Goal: Information Seeking & Learning: Check status

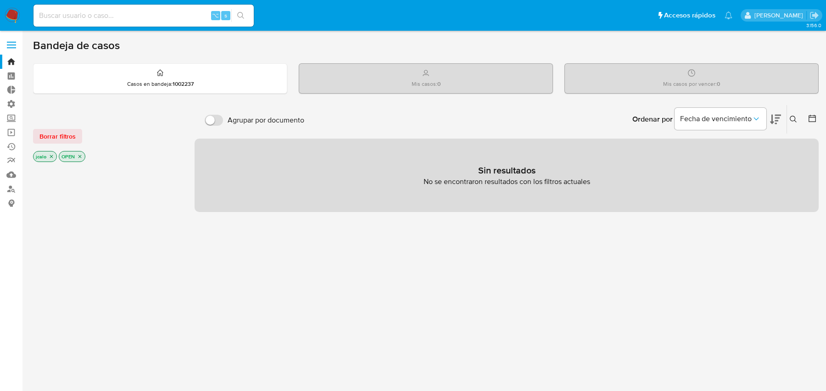
click at [156, 14] on input at bounding box center [143, 16] width 220 height 12
paste input "lChAUmwXlwkCDvNCvlc2Epnt"
type input "lChAUmwXlwkCDvNCvlc2Epnt"
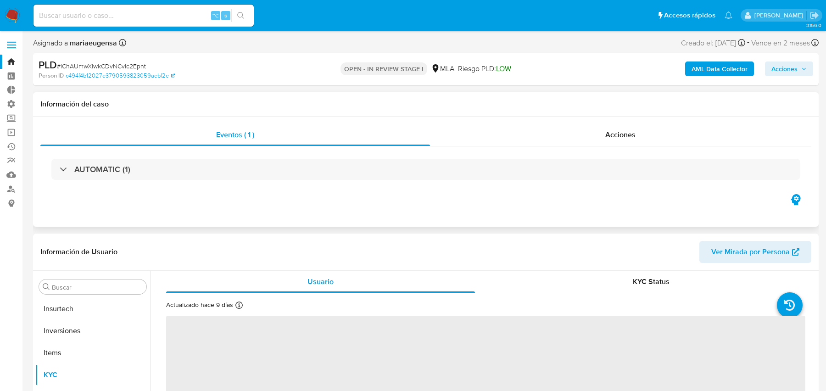
scroll to position [432, 0]
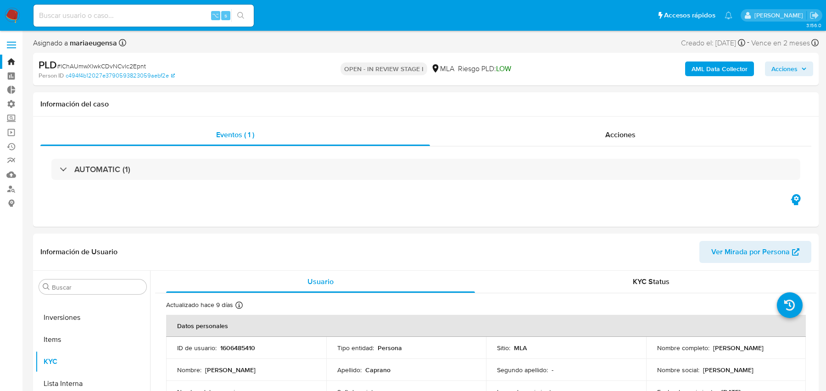
select select "10"
click at [709, 72] on b "AML Data Collector" at bounding box center [719, 68] width 56 height 15
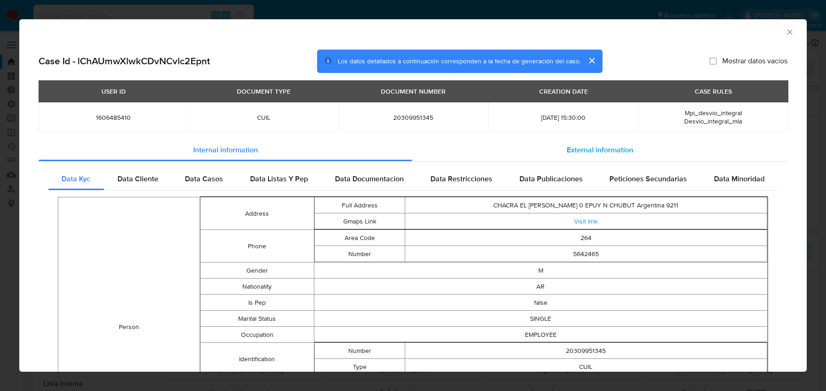
click at [474, 155] on div "External information" at bounding box center [599, 150] width 375 height 22
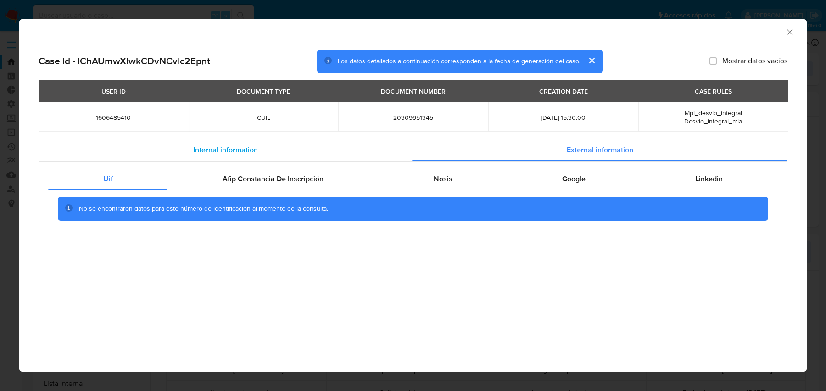
click at [311, 150] on div "Internal information" at bounding box center [225, 150] width 373 height 22
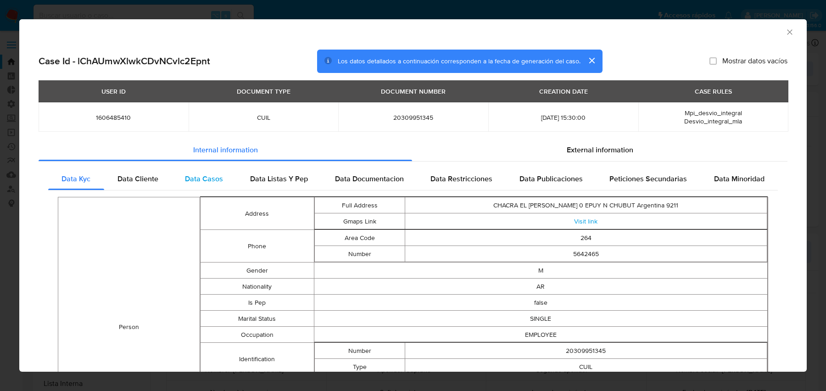
click at [192, 183] on span "Data Casos" at bounding box center [204, 178] width 38 height 11
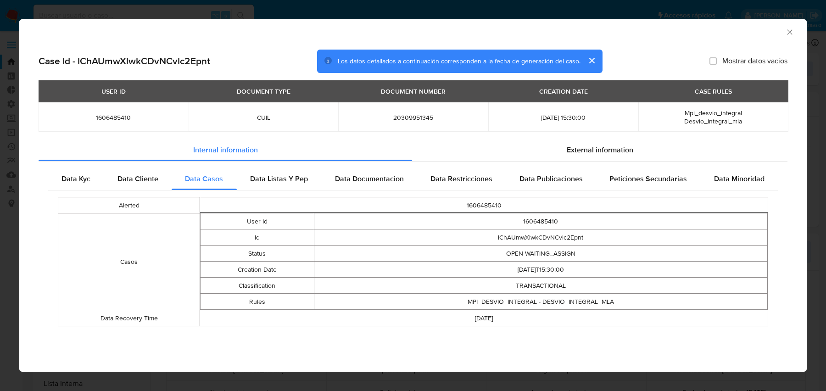
click at [700, 112] on span "Mpi_desvio_integral" at bounding box center [712, 112] width 57 height 9
click at [555, 300] on td "MPI_DESVIO_INTEGRAL - DESVIO_INTEGRAL_MLA" at bounding box center [541, 302] width 454 height 16
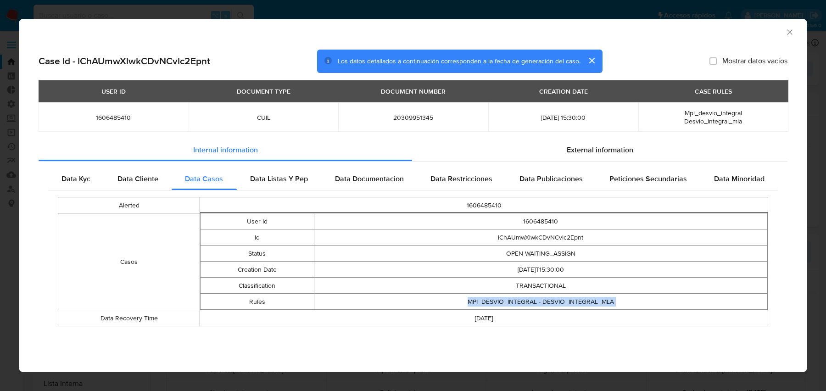
click at [812, 79] on div "AML Data Collector Case Id - lChAUmwXlwkCDvNCvlc2Epnt Los datos detallados a co…" at bounding box center [413, 195] width 826 height 391
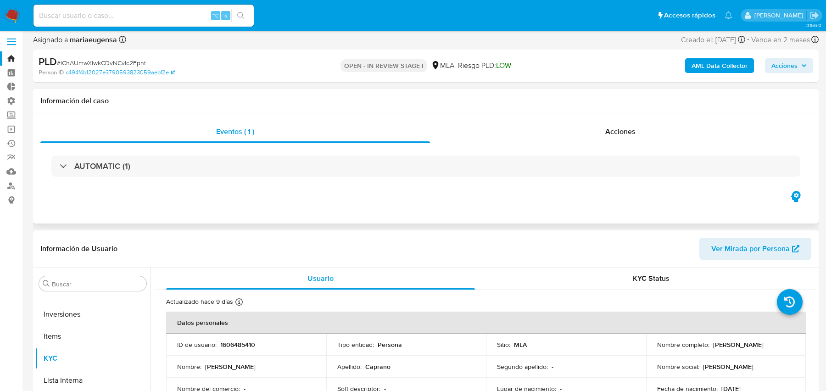
scroll to position [0, 0]
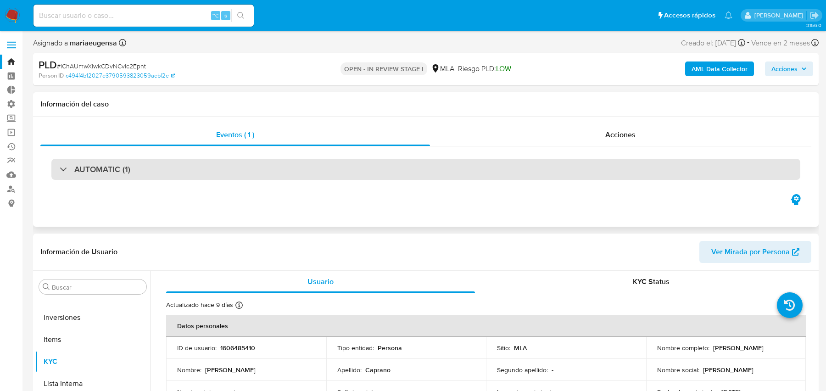
click at [417, 172] on div "AUTOMATIC (1)" at bounding box center [425, 169] width 749 height 21
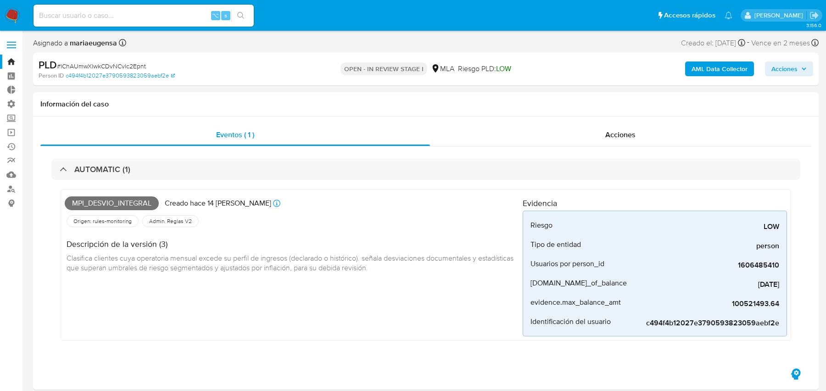
click at [696, 66] on b "AML Data Collector" at bounding box center [719, 68] width 56 height 15
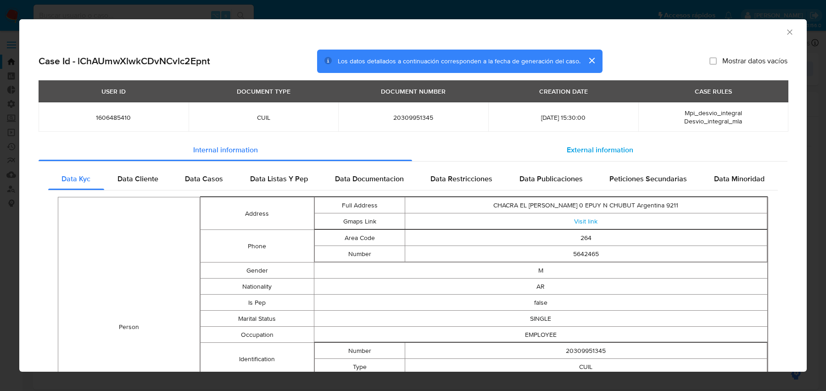
click at [529, 145] on div "External information" at bounding box center [599, 150] width 375 height 22
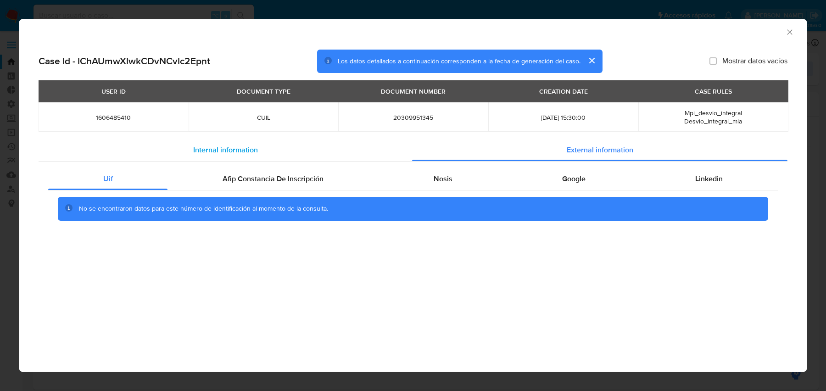
click at [398, 147] on div "Internal information" at bounding box center [225, 150] width 373 height 22
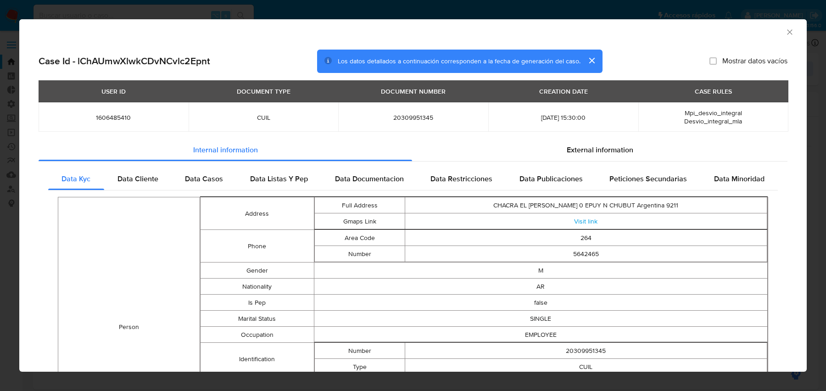
click at [481, 123] on td "20309951345" at bounding box center [413, 116] width 150 height 29
click at [468, 149] on div "External information" at bounding box center [599, 150] width 375 height 22
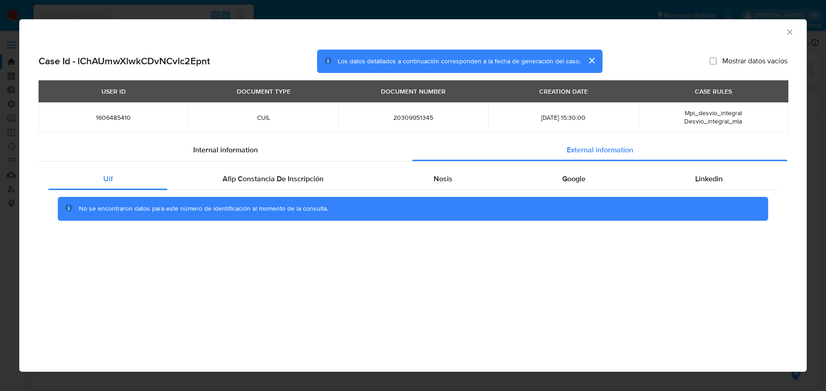
click at [789, 37] on div "AML Data Collector" at bounding box center [412, 30] width 787 height 23
click at [788, 33] on icon "Cerrar ventana" at bounding box center [789, 31] width 5 height 5
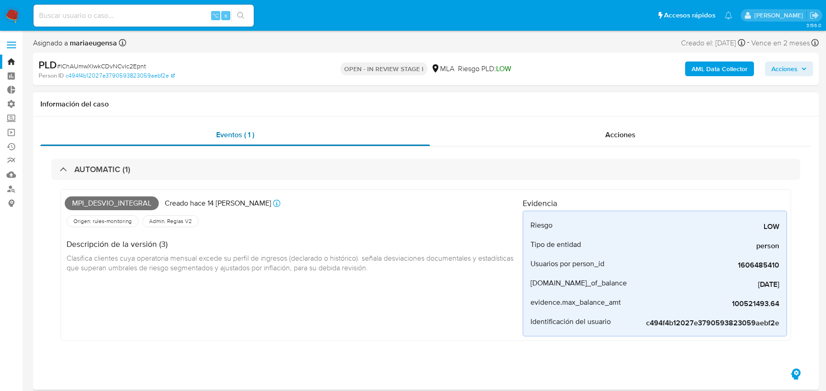
click at [425, 145] on div "Eventos ( 1 )" at bounding box center [234, 135] width 389 height 22
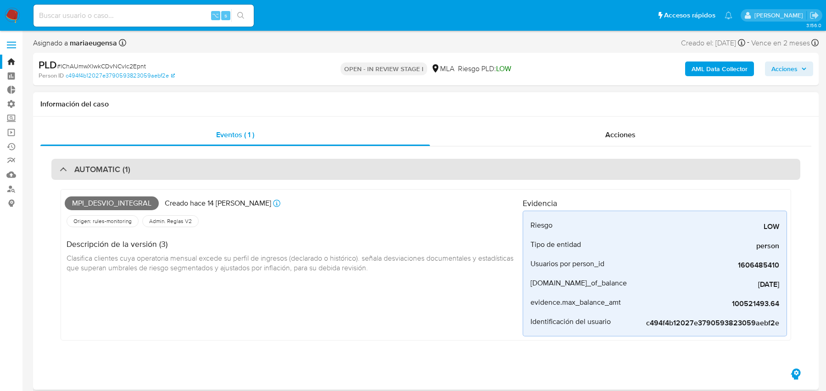
click at [413, 163] on div "AUTOMATIC (1)" at bounding box center [425, 169] width 749 height 21
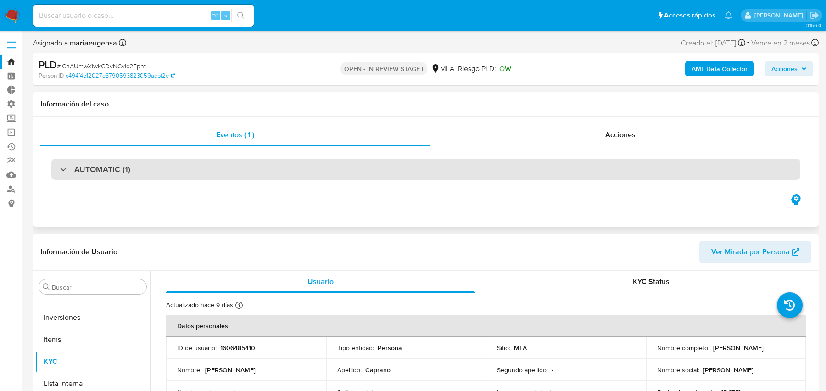
click at [413, 163] on div "AUTOMATIC (1)" at bounding box center [425, 169] width 749 height 21
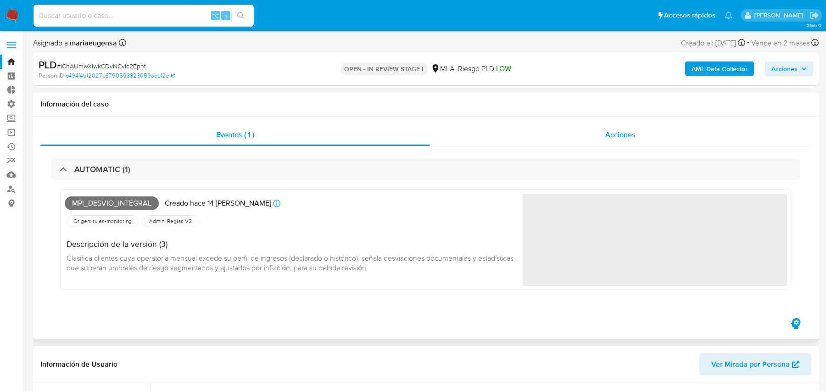
click at [555, 138] on div "Acciones" at bounding box center [621, 135] width 382 height 22
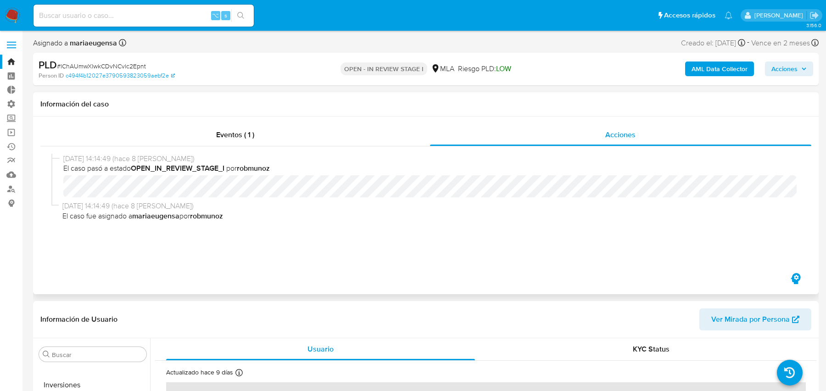
click at [347, 121] on div "Eventos ( 1 ) Acciones [DATE] 14:14:49 (hace 8 [PERSON_NAME]) El caso pasó a es…" at bounding box center [425, 206] width 785 height 178
click at [331, 125] on div "Eventos ( 1 )" at bounding box center [234, 135] width 389 height 22
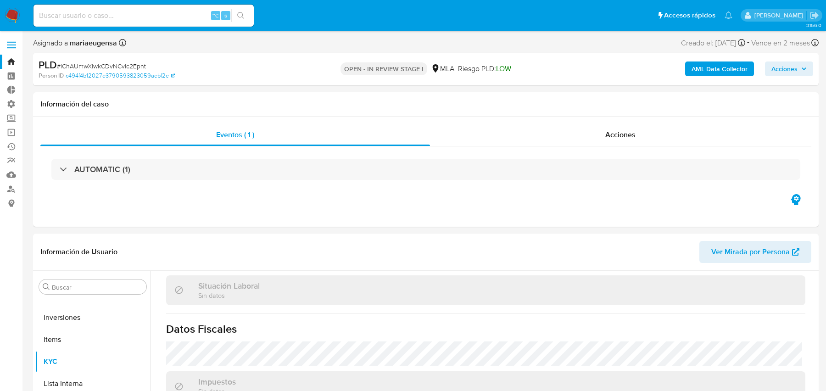
click at [143, 6] on div "⌥ s" at bounding box center [143, 16] width 220 height 22
click at [137, 11] on input at bounding box center [143, 16] width 220 height 12
paste input "NcU5p4ahlnSiLCrkGAWSNJ3s"
type input "NcU5p4ahlnSiLCrkGAWSNJ3s"
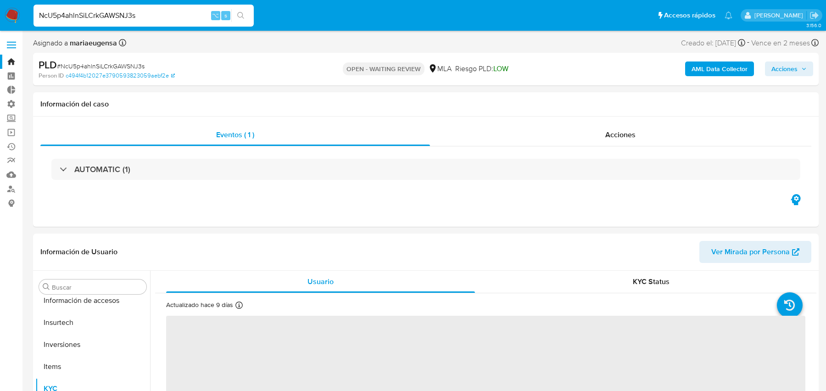
scroll to position [432, 0]
click at [688, 65] on button "AML Data Collector" at bounding box center [719, 68] width 69 height 15
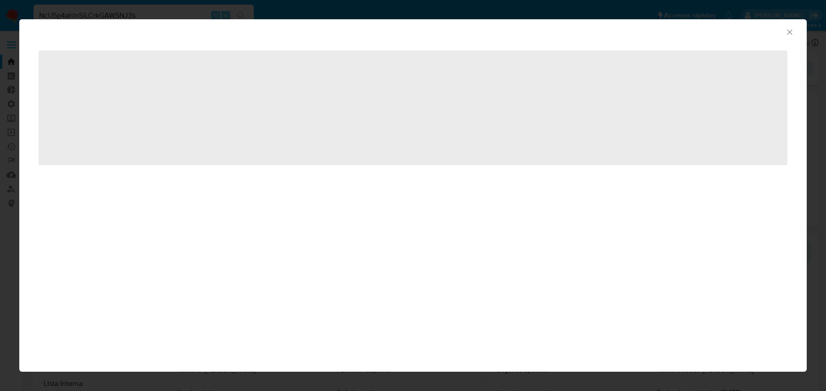
select select "10"
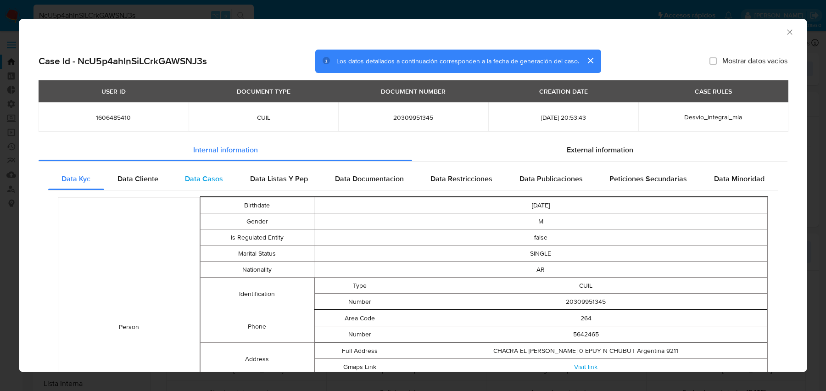
click at [215, 183] on span "Data Casos" at bounding box center [204, 178] width 38 height 11
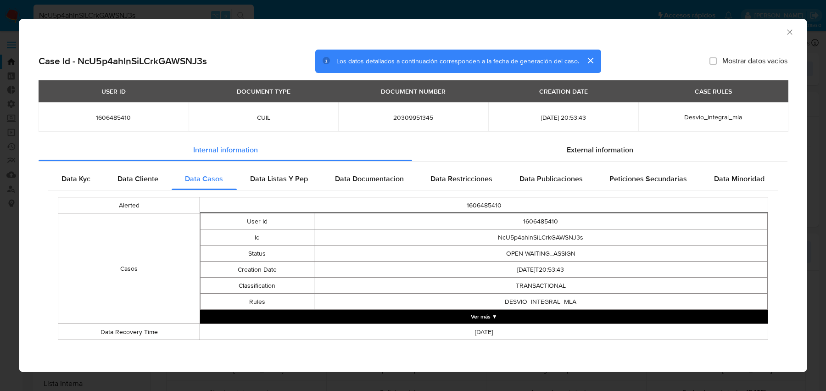
click at [300, 321] on button "Ver más ▼" at bounding box center [483, 317] width 567 height 14
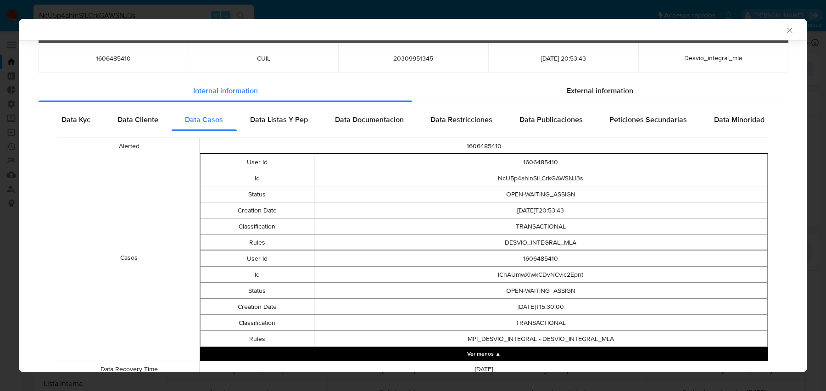
scroll to position [66, 0]
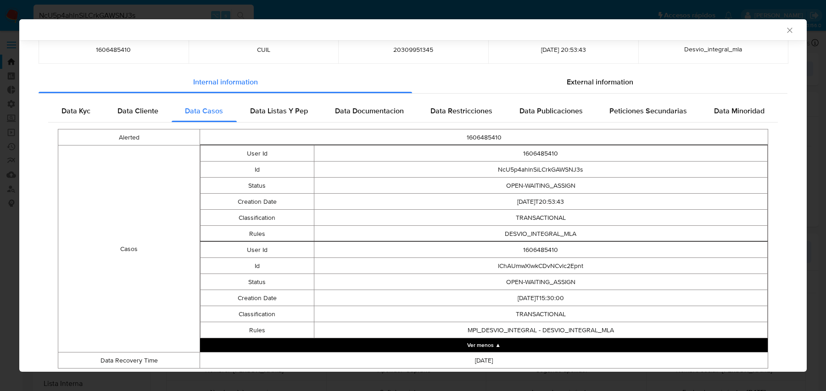
click at [518, 269] on td "lChAUmwXlwkCDvNCvlc2Epnt" at bounding box center [541, 266] width 454 height 16
click at [575, 294] on td "[DATE]T15:30:00" at bounding box center [541, 298] width 454 height 16
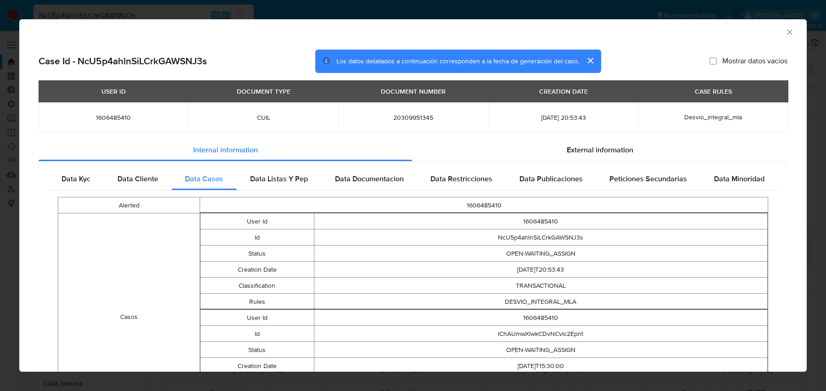
scroll to position [94, 0]
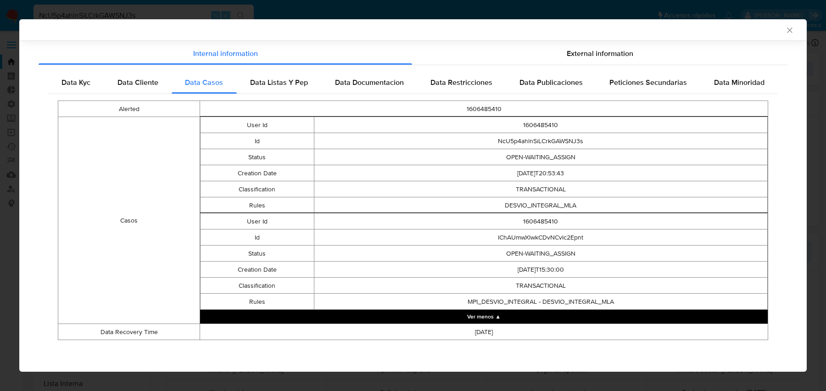
click at [606, 169] on td "[DATE]T20:53:43" at bounding box center [541, 173] width 454 height 16
click at [76, 11] on div "AML Data Collector Case Id - NcU5p4ahlnSiLCrkGAWSNJ3s Los datos detallados a co…" at bounding box center [413, 195] width 826 height 391
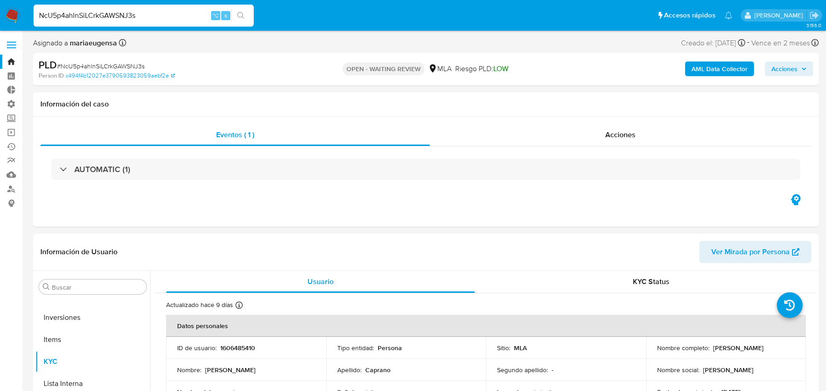
click at [64, 17] on input "NcU5p4ahlnSiLCrkGAWSNJ3s" at bounding box center [143, 16] width 220 height 12
paste input "JChf5O4sgqQznSMu9InKn1Yh"
type input "JChf5O4sgqQznSMu9InKn1Yh"
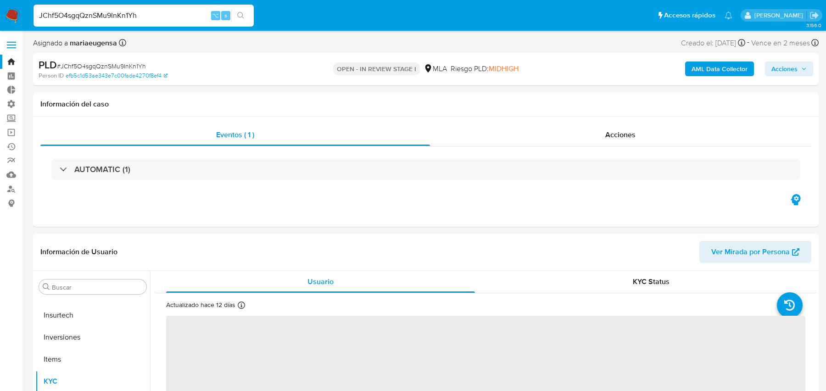
scroll to position [432, 0]
click at [711, 71] on b "AML Data Collector" at bounding box center [719, 68] width 56 height 15
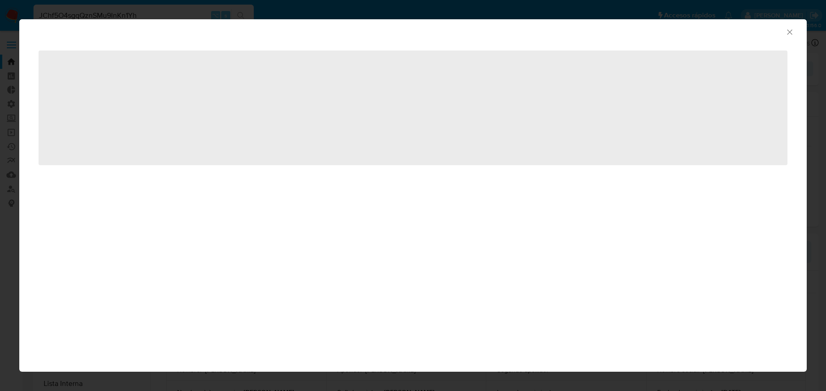
select select "10"
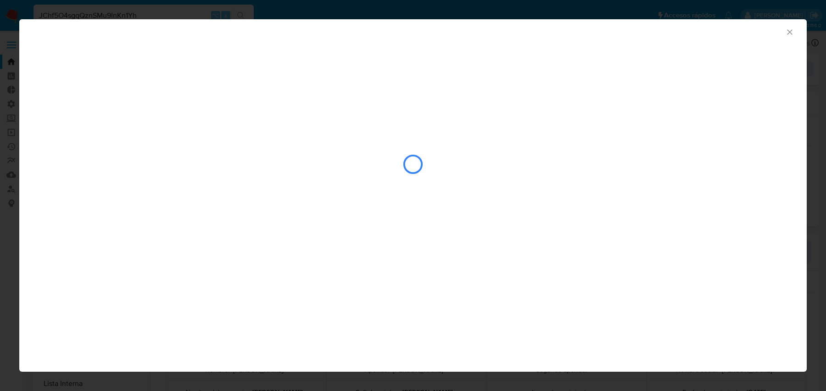
click at [785, 36] on icon "Cerrar ventana" at bounding box center [789, 32] width 9 height 9
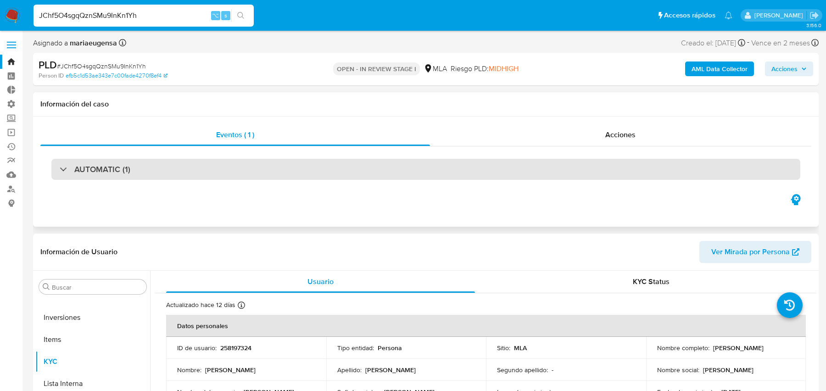
click at [344, 166] on div "AUTOMATIC (1)" at bounding box center [425, 169] width 749 height 21
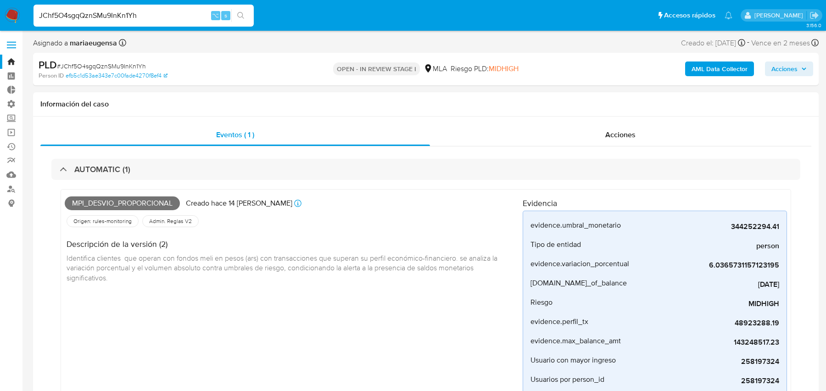
click at [692, 68] on b "AML Data Collector" at bounding box center [719, 68] width 56 height 15
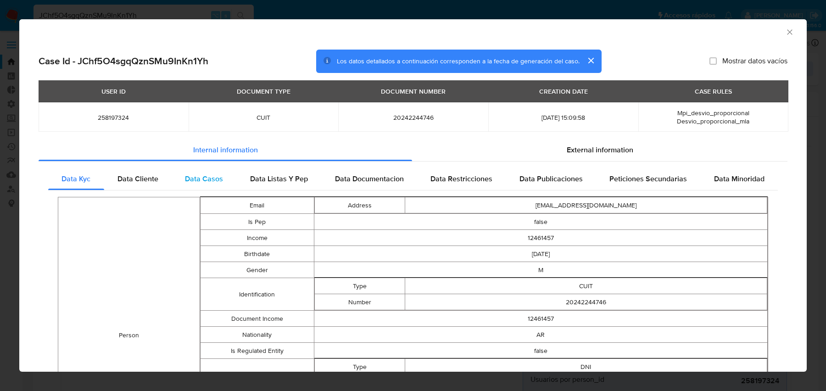
click at [172, 180] on div "Data Casos" at bounding box center [204, 179] width 65 height 22
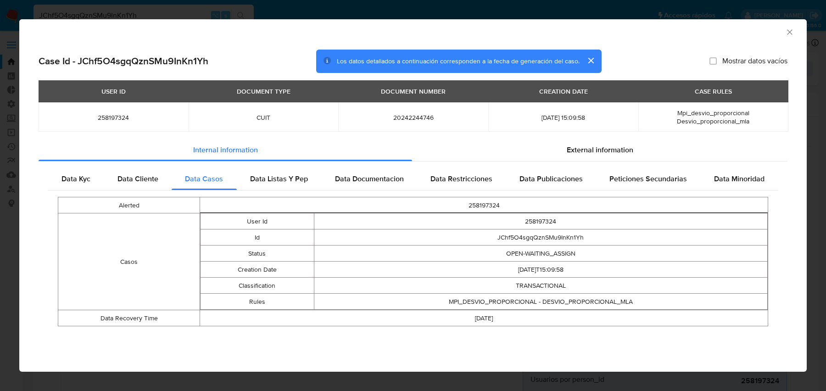
click at [517, 317] on td "[DATE]" at bounding box center [484, 318] width 568 height 16
click at [477, 324] on td "[DATE]" at bounding box center [484, 318] width 568 height 16
click at [486, 317] on td "[DATE]" at bounding box center [484, 318] width 568 height 16
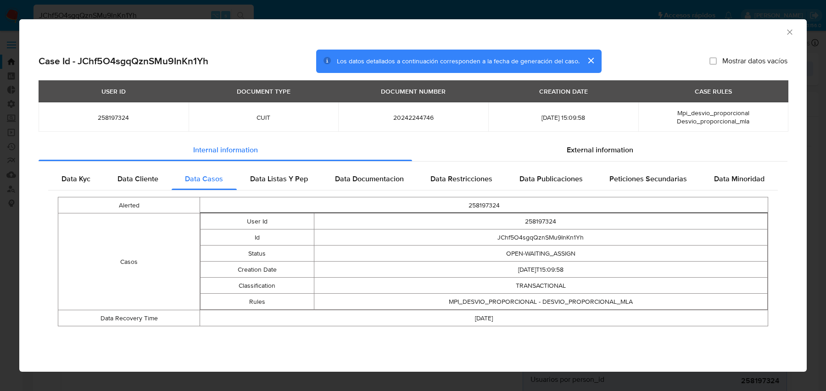
click at [486, 317] on td "[DATE]" at bounding box center [484, 318] width 568 height 16
click at [540, 221] on td "258197324" at bounding box center [541, 221] width 454 height 16
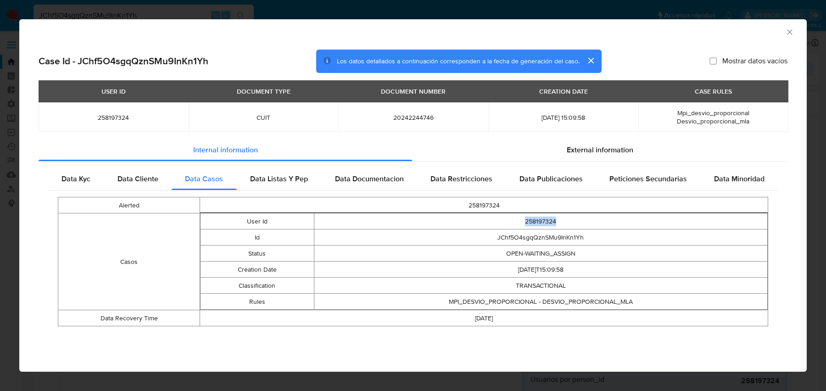
copy td "258197324"
click at [108, 115] on span "258197324" at bounding box center [114, 117] width 128 height 8
copy span "258197324"
click at [301, 16] on div "AML Data Collector Case Id - JChf5O4sgqQznSMu9InKn1Yh Los datos detallados a co…" at bounding box center [413, 195] width 826 height 391
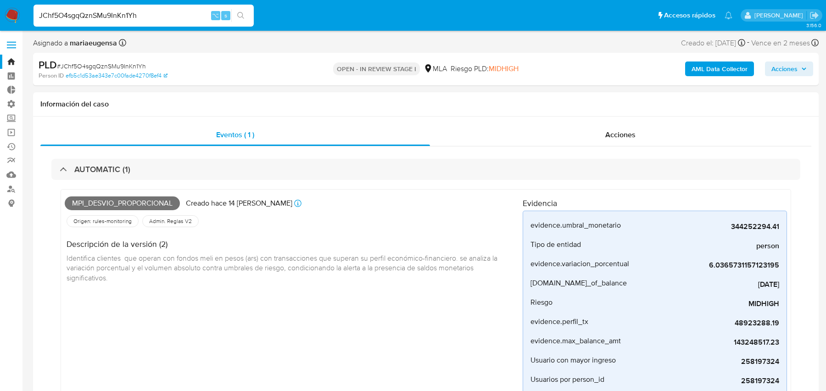
click at [146, 14] on input "JChf5O4sgqQznSMu9InKn1Yh" at bounding box center [143, 16] width 220 height 12
paste input "lChAUmwXlwkCDvNCvlc2Epnt"
type input "lChAUmwXlwkCDvNCvlc2Epnt"
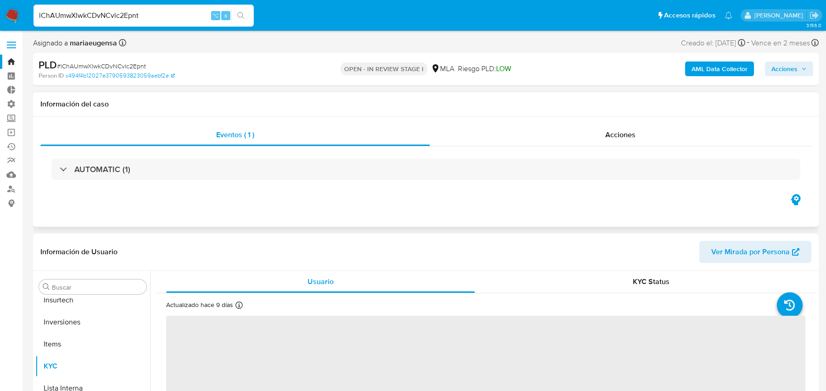
scroll to position [432, 0]
click at [715, 67] on b "AML Data Collector" at bounding box center [719, 68] width 56 height 15
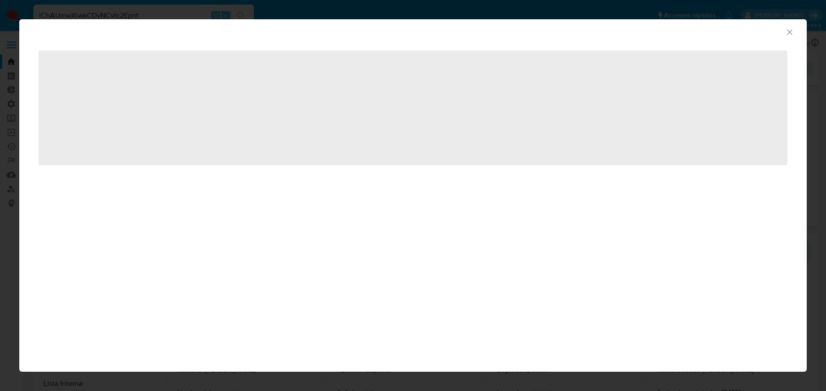
select select "10"
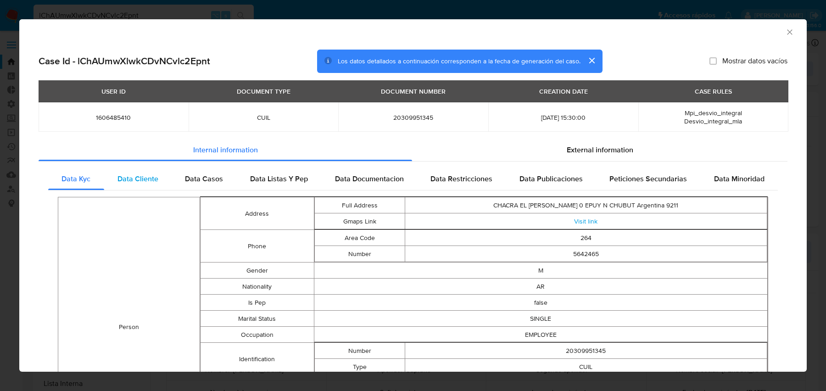
click at [167, 174] on div "Data Cliente" at bounding box center [138, 179] width 68 height 22
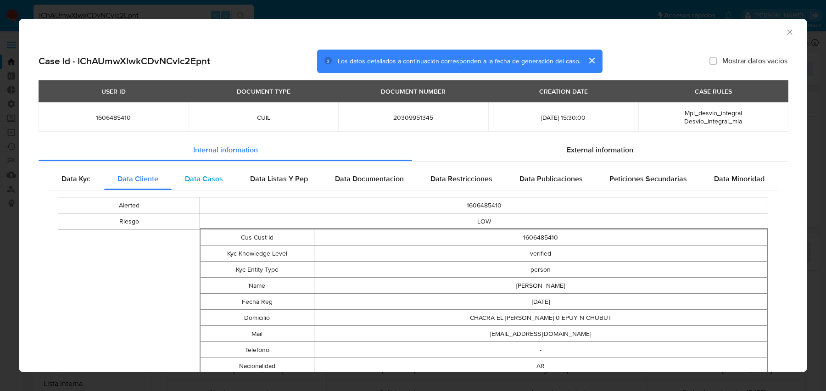
click at [197, 174] on span "Data Casos" at bounding box center [204, 178] width 38 height 11
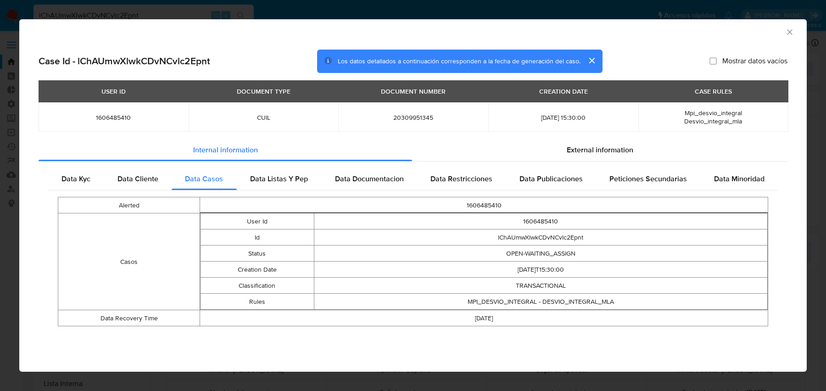
click at [245, 11] on div "AML Data Collector Case Id - lChAUmwXlwkCDvNCvlc2Epnt Los datos detallados a co…" at bounding box center [413, 195] width 826 height 391
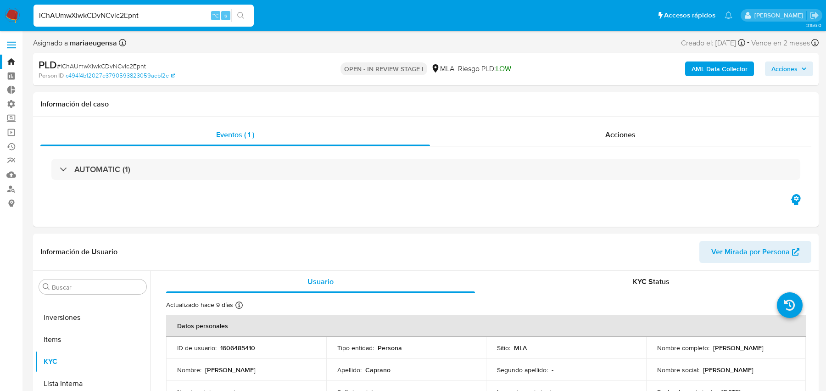
click at [157, 16] on input "lChAUmwXlwkCDvNCvlc2Epnt" at bounding box center [143, 16] width 220 height 12
paste input "NcU5p4ahlnSiLCrkGAWSNJ3s"
type input "NcU5p4ahlnSiLCrkGAWSNJ3s"
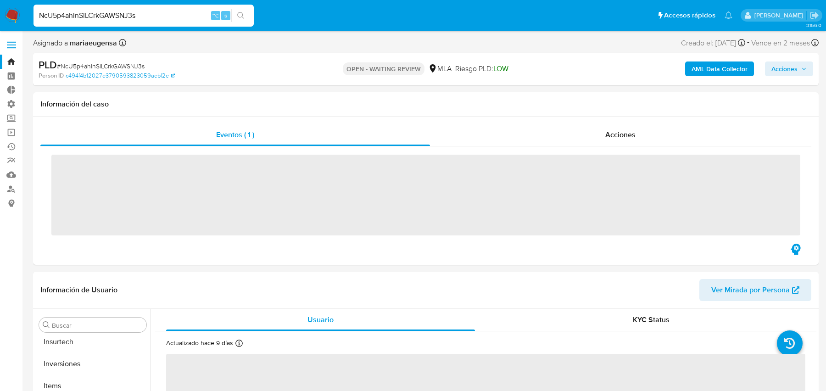
scroll to position [432, 0]
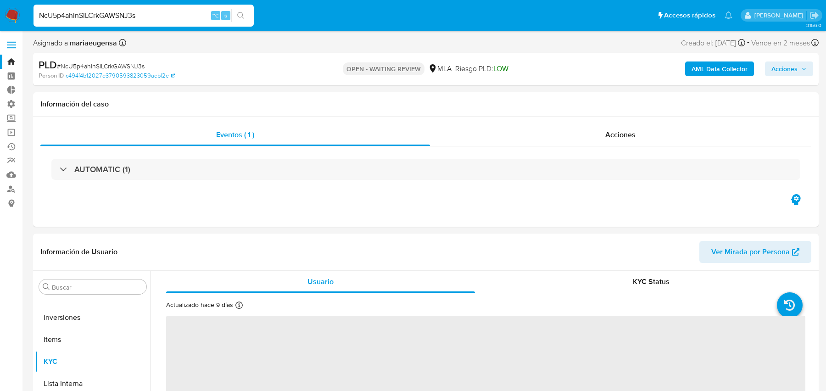
click at [724, 70] on b "AML Data Collector" at bounding box center [719, 68] width 56 height 15
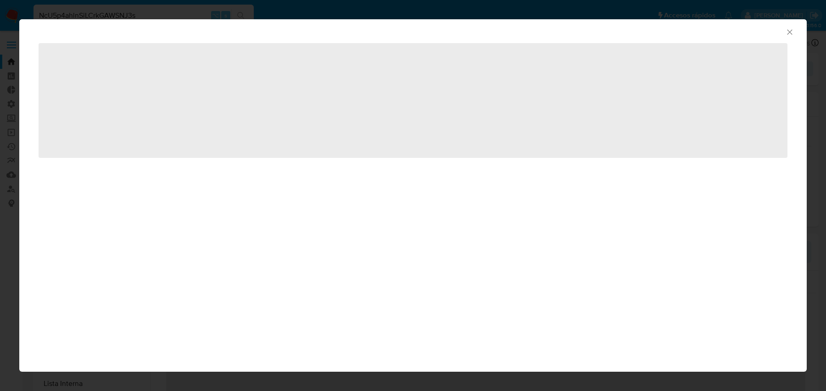
select select "10"
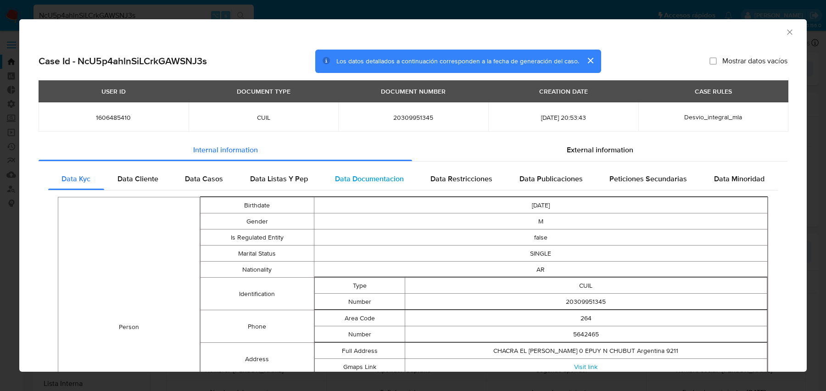
scroll to position [8, 0]
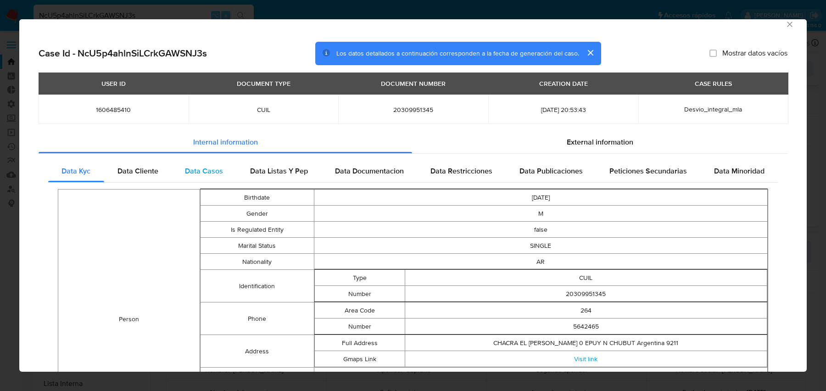
click at [200, 163] on div "Data Casos" at bounding box center [204, 171] width 65 height 22
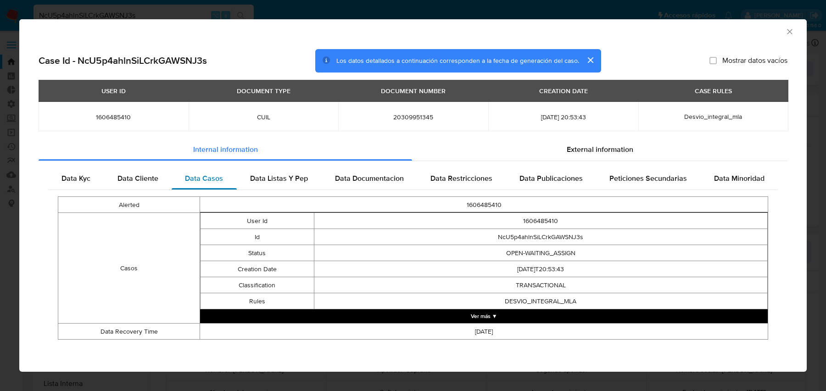
scroll to position [0, 0]
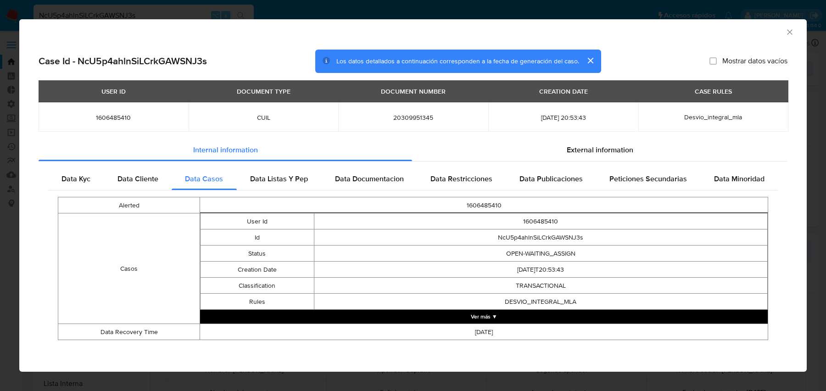
click at [393, 310] on button "Ver más ▼" at bounding box center [483, 317] width 567 height 14
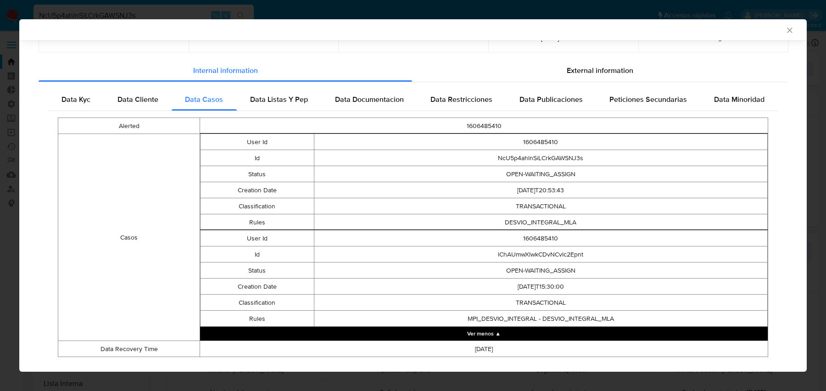
scroll to position [94, 0]
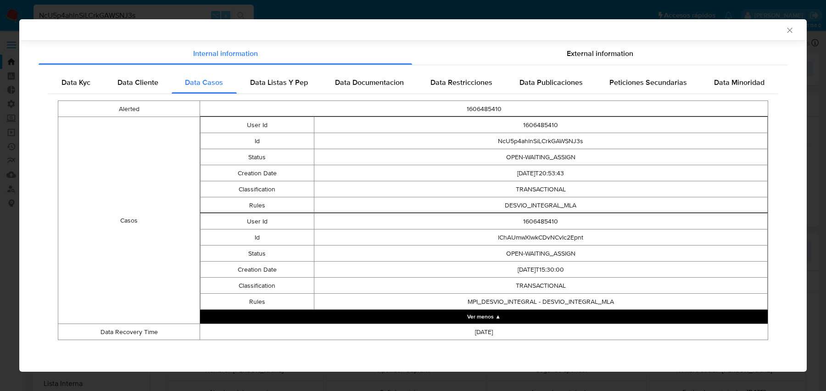
click at [507, 196] on td "TRANSACTIONAL" at bounding box center [541, 189] width 454 height 16
click at [614, 220] on td "1606485410" at bounding box center [541, 221] width 454 height 16
click at [590, 251] on td "OPEN-WAITING_ASSIGN" at bounding box center [541, 253] width 454 height 16
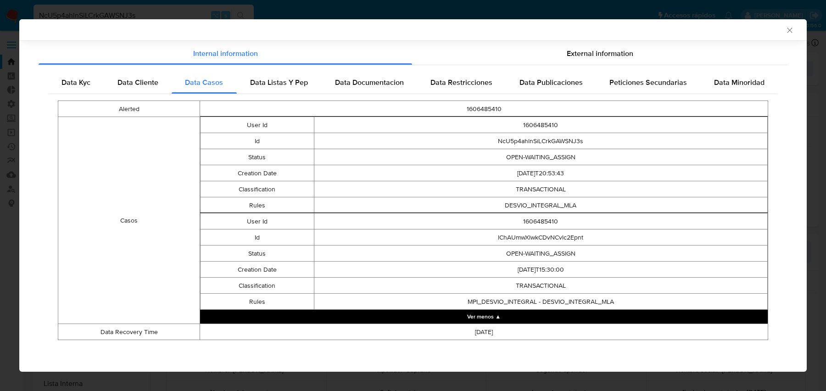
click at [590, 251] on td "OPEN-WAITING_ASSIGN" at bounding box center [541, 253] width 454 height 16
click at [555, 235] on td "lChAUmwXlwkCDvNCvlc2Epnt" at bounding box center [541, 237] width 454 height 16
copy td "lChAUmwXlwkCDvNCvlc2Epnt"
